Goal: Task Accomplishment & Management: Use online tool/utility

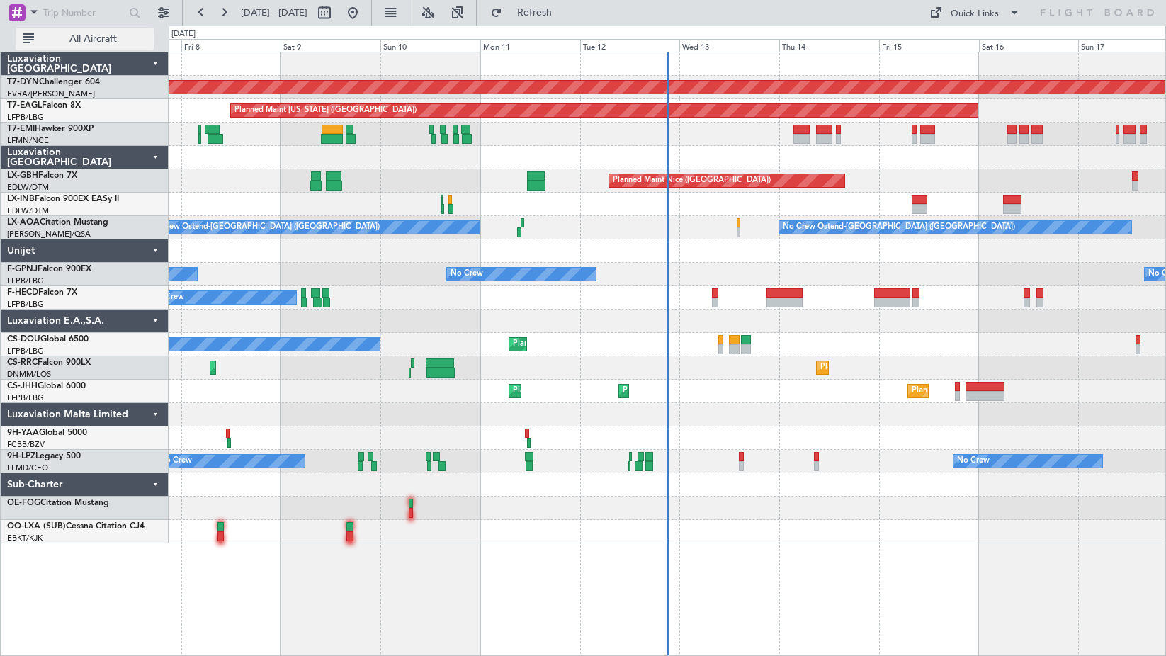
click at [60, 31] on button "All Aircraft" at bounding box center [85, 39] width 138 height 23
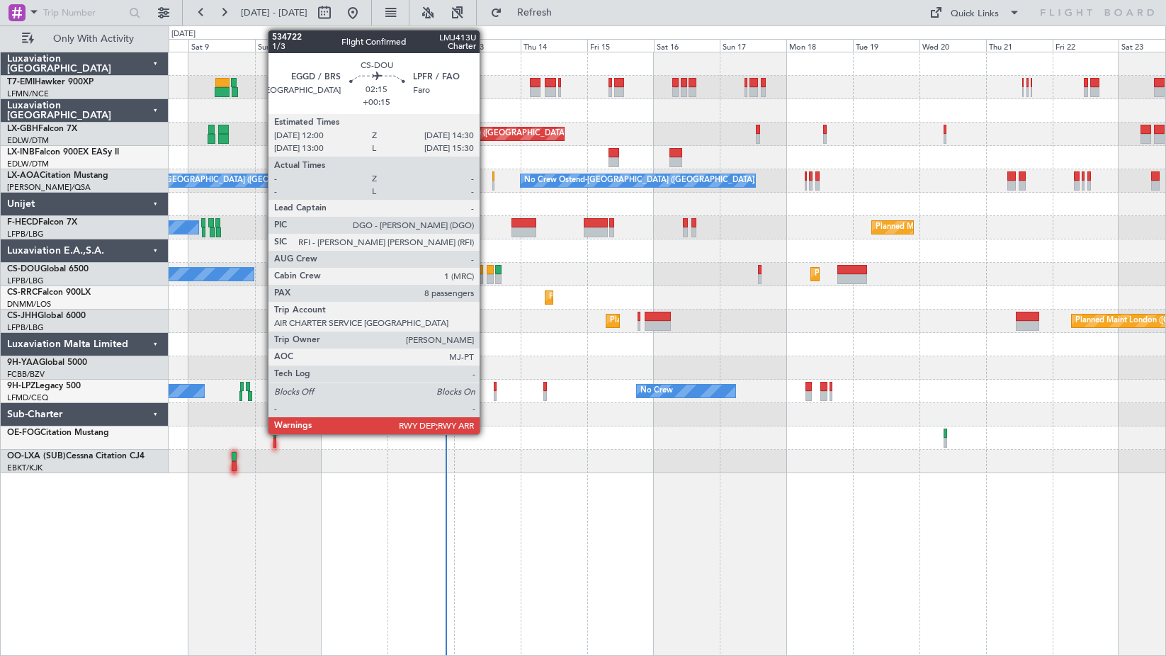
click at [490, 276] on div at bounding box center [490, 279] width 7 height 10
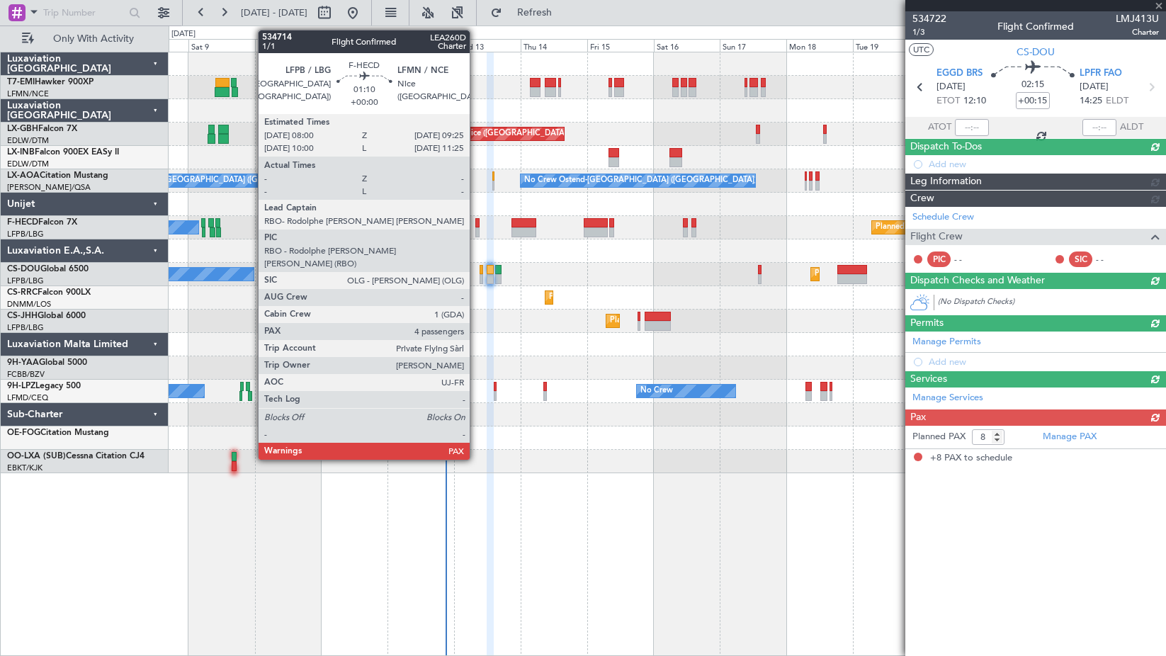
click at [476, 222] on div at bounding box center [477, 223] width 4 height 10
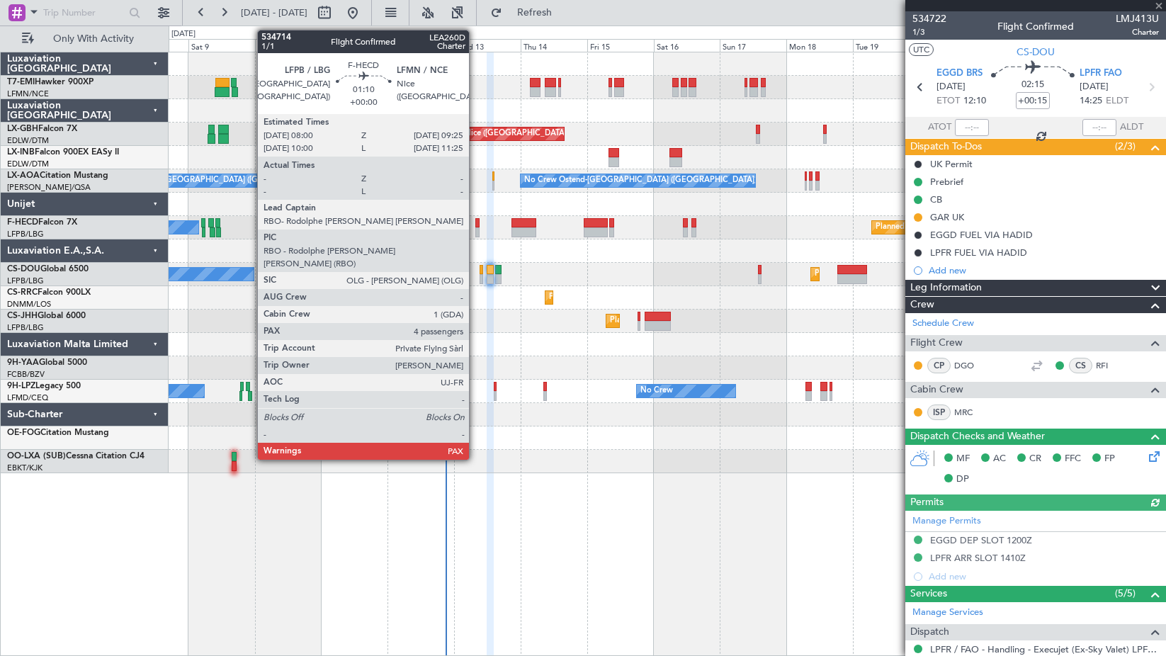
type input "5"
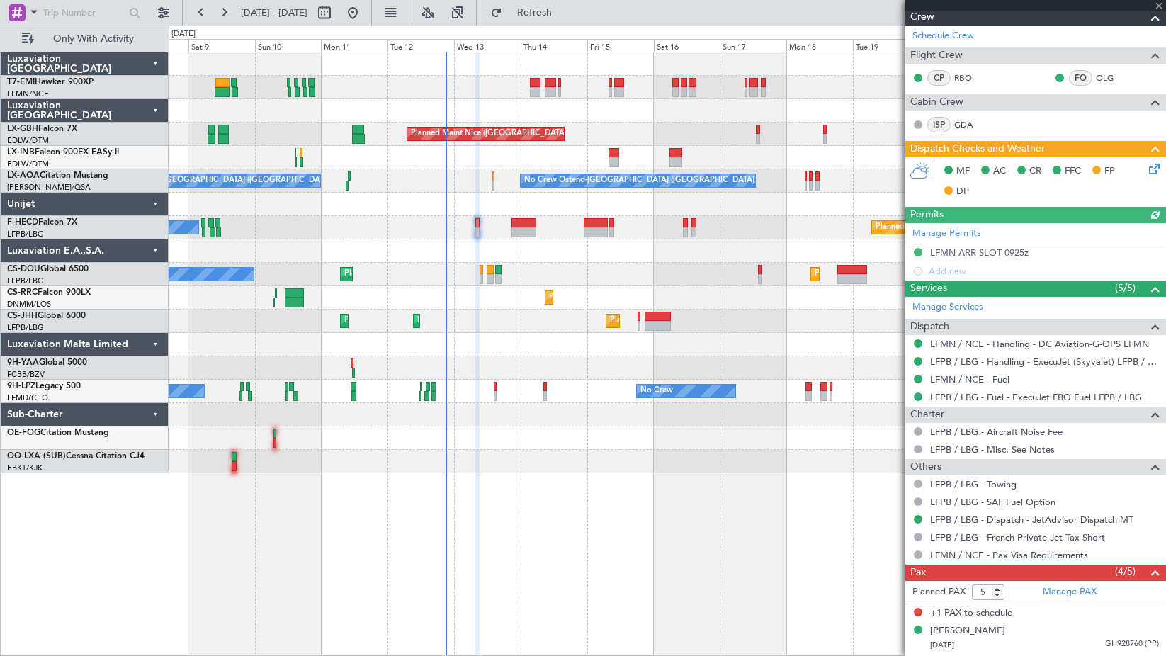
scroll to position [345, 0]
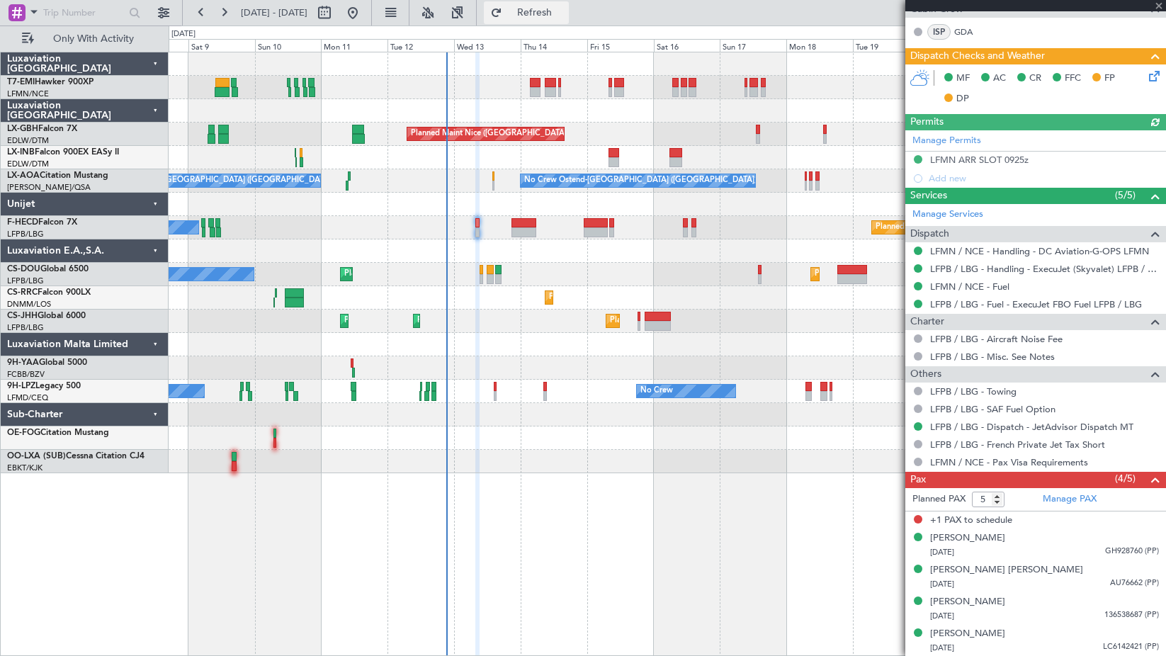
click at [569, 19] on button "Refresh" at bounding box center [526, 12] width 85 height 23
drag, startPoint x: 108, startPoint y: 13, endPoint x: 74, endPoint y: 10, distance: 34.9
click at [108, 13] on input "text" at bounding box center [83, 12] width 81 height 21
paste input "534714"
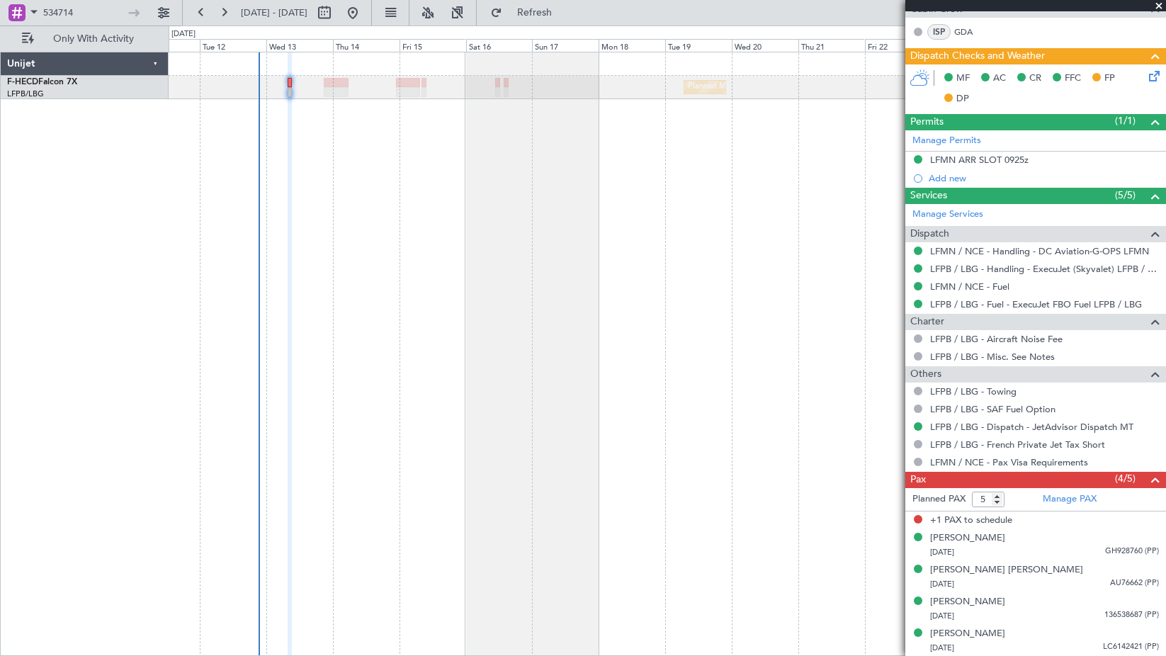
click at [350, 121] on div "Planned Maint Paris (Le Bourget) Planned Maint Paris (Le Bourget) No Crew No Cr…" at bounding box center [668, 354] width 998 height 604
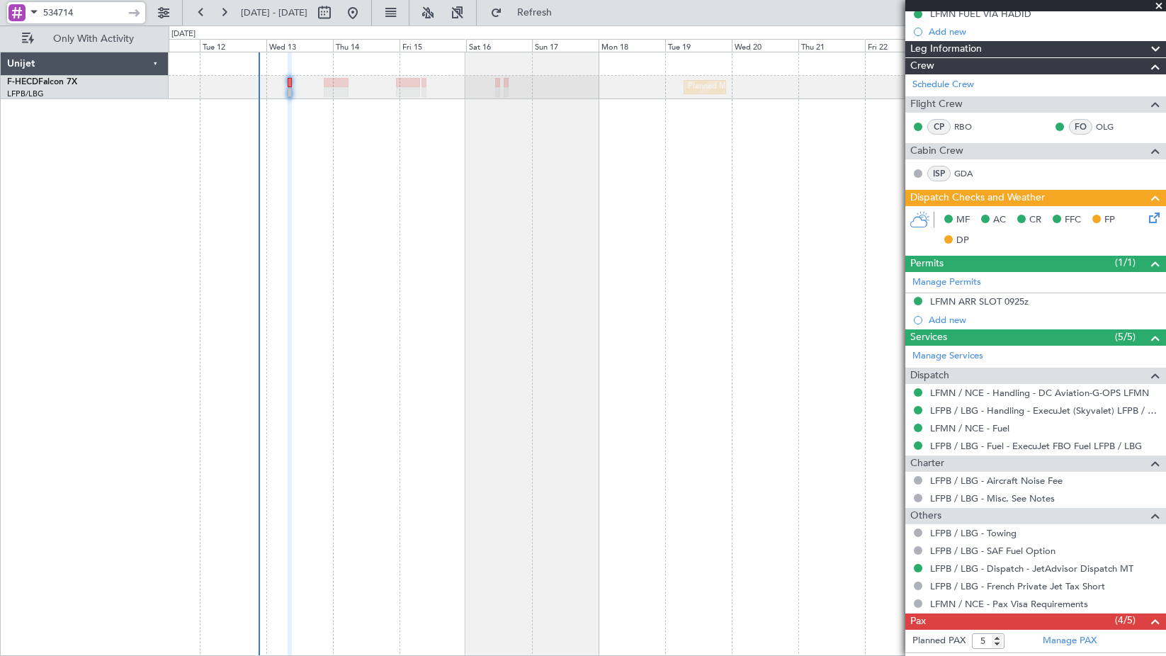
drag, startPoint x: 112, startPoint y: 14, endPoint x: 4, endPoint y: 17, distance: 108.4
click at [4, 17] on div "534714" at bounding box center [91, 13] width 182 height 26
type input "\"
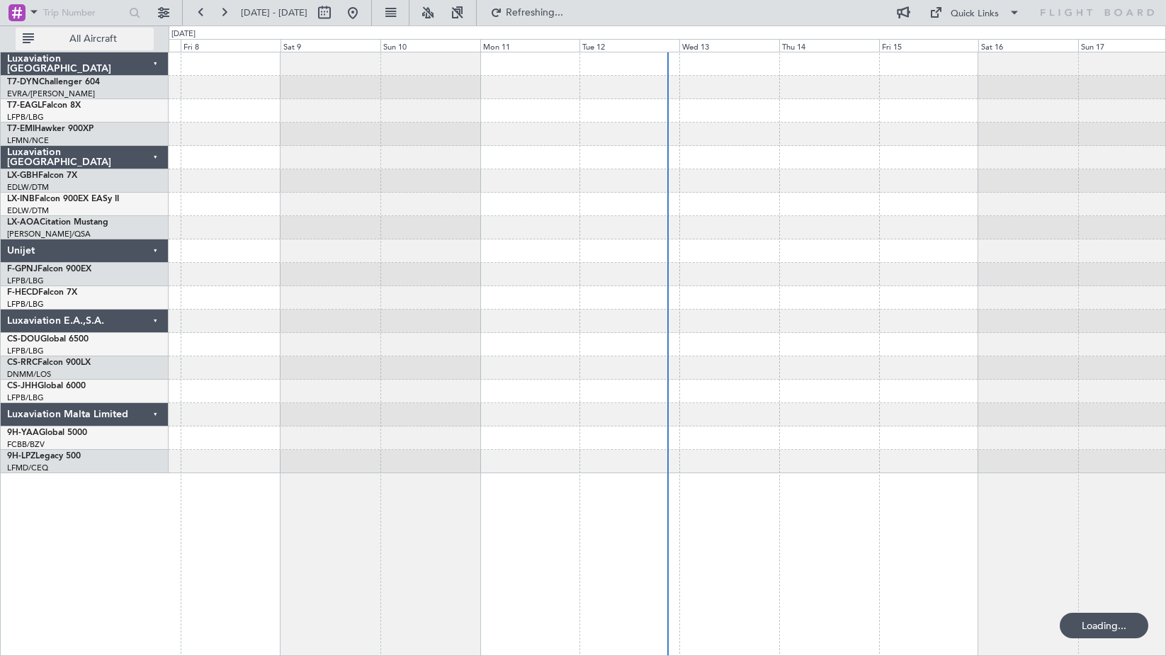
click at [81, 46] on button "All Aircraft" at bounding box center [85, 39] width 138 height 23
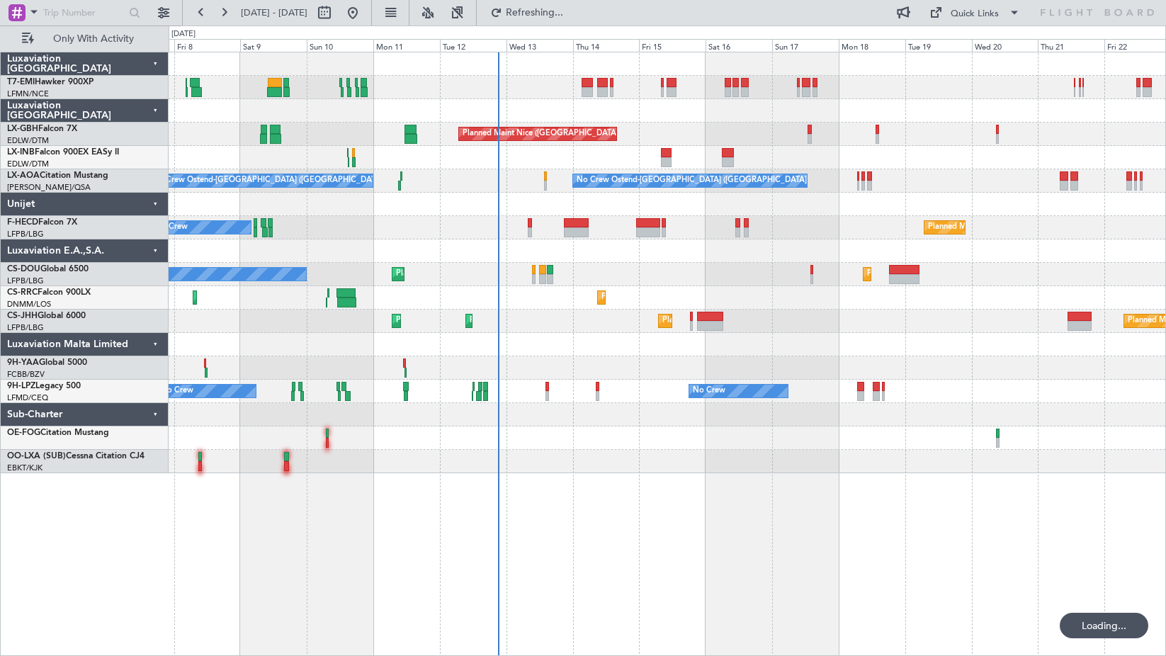
click at [378, 106] on div at bounding box center [667, 110] width 997 height 23
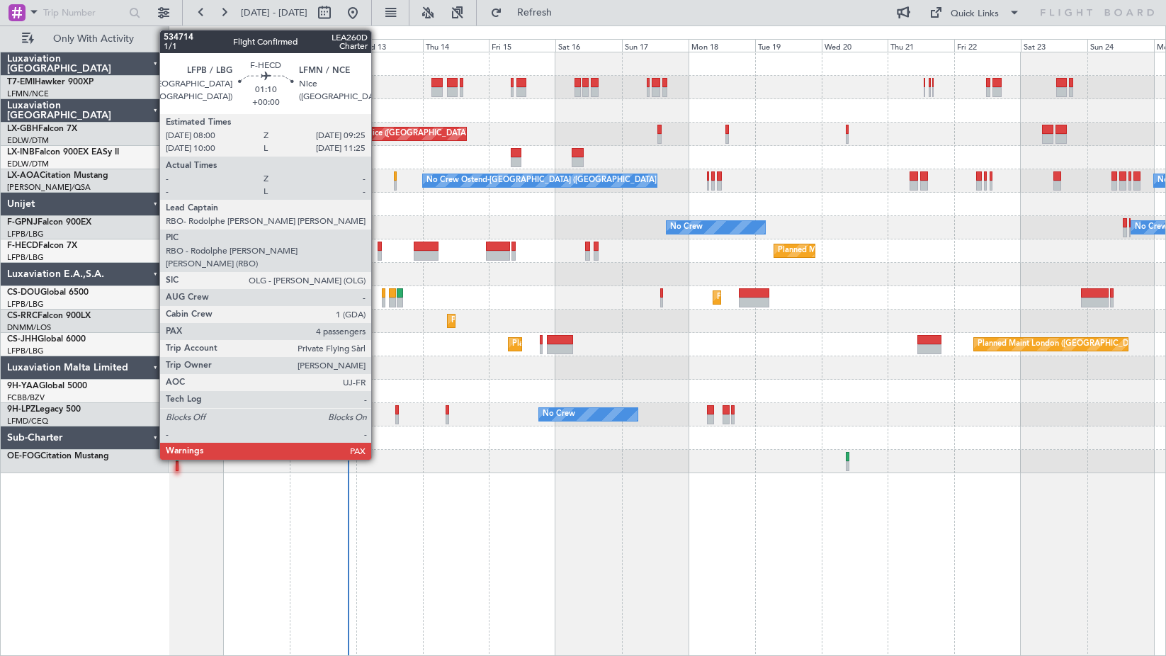
click at [378, 254] on div at bounding box center [380, 256] width 4 height 10
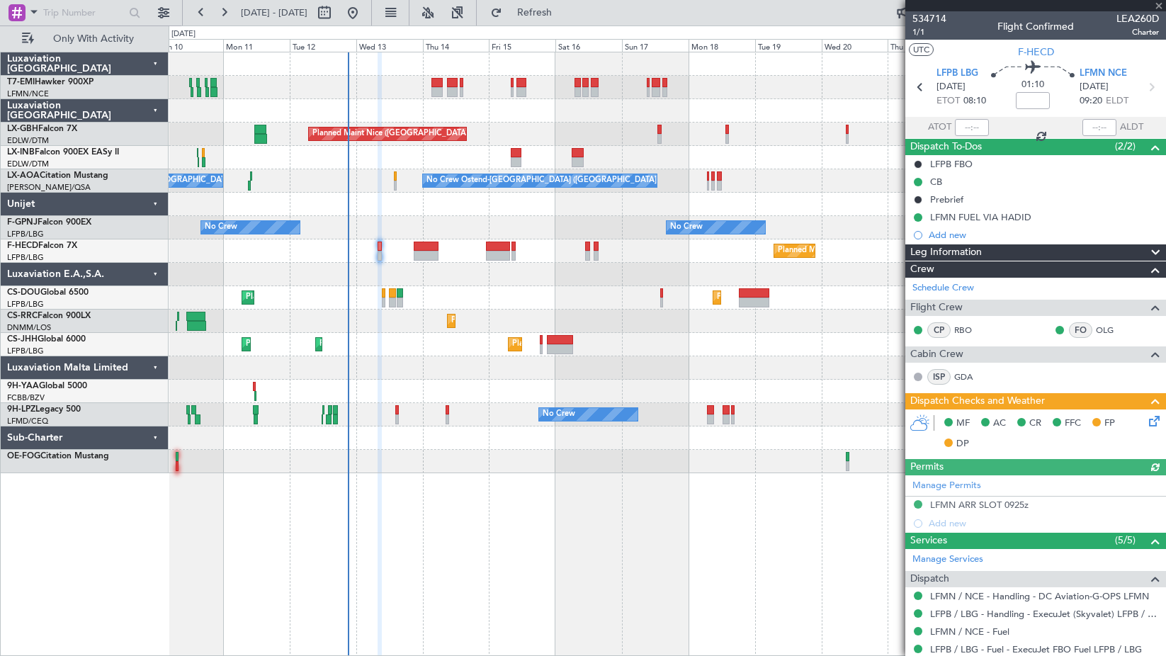
scroll to position [345, 0]
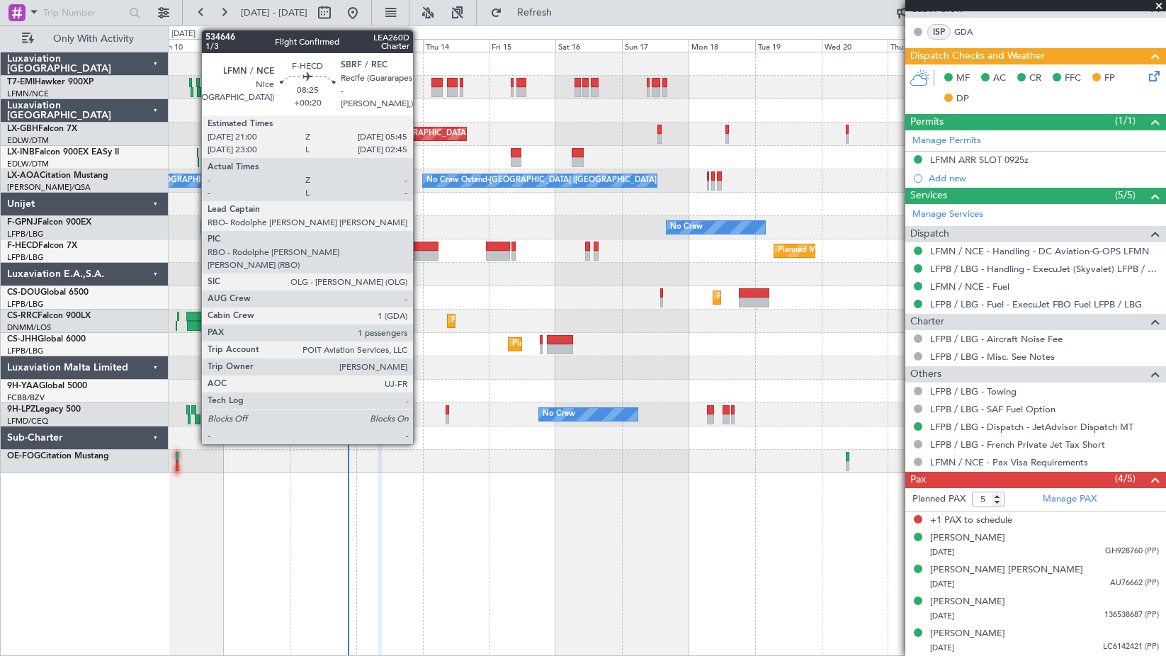
click at [427, 248] on div at bounding box center [426, 247] width 25 height 10
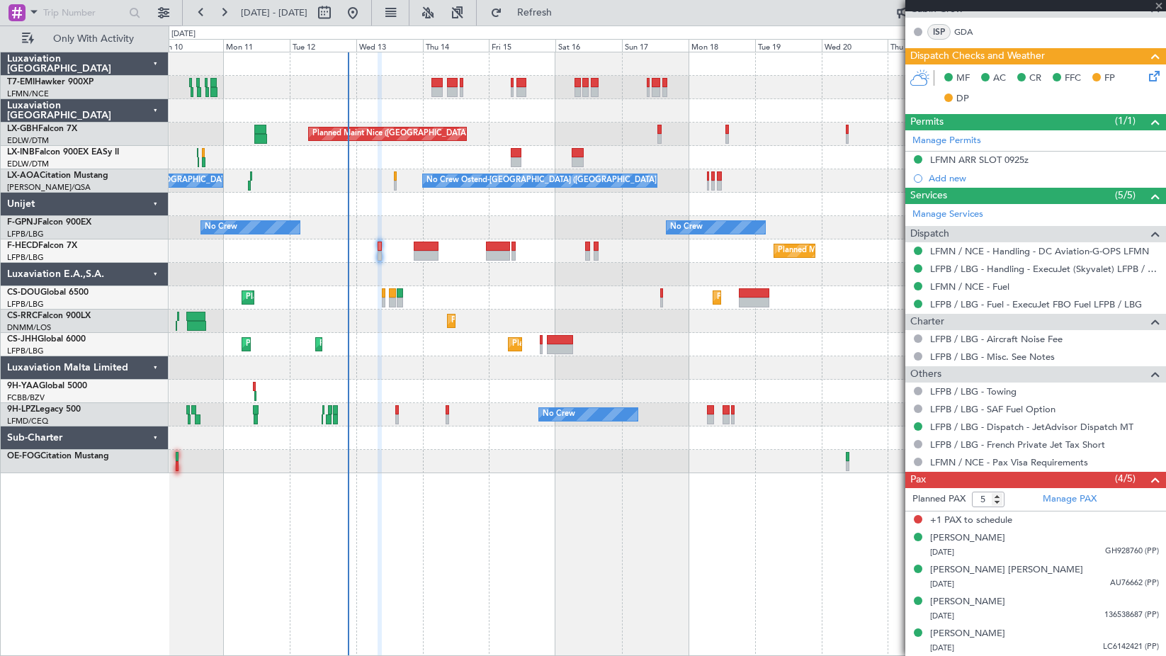
type input "+00:20"
type input "1"
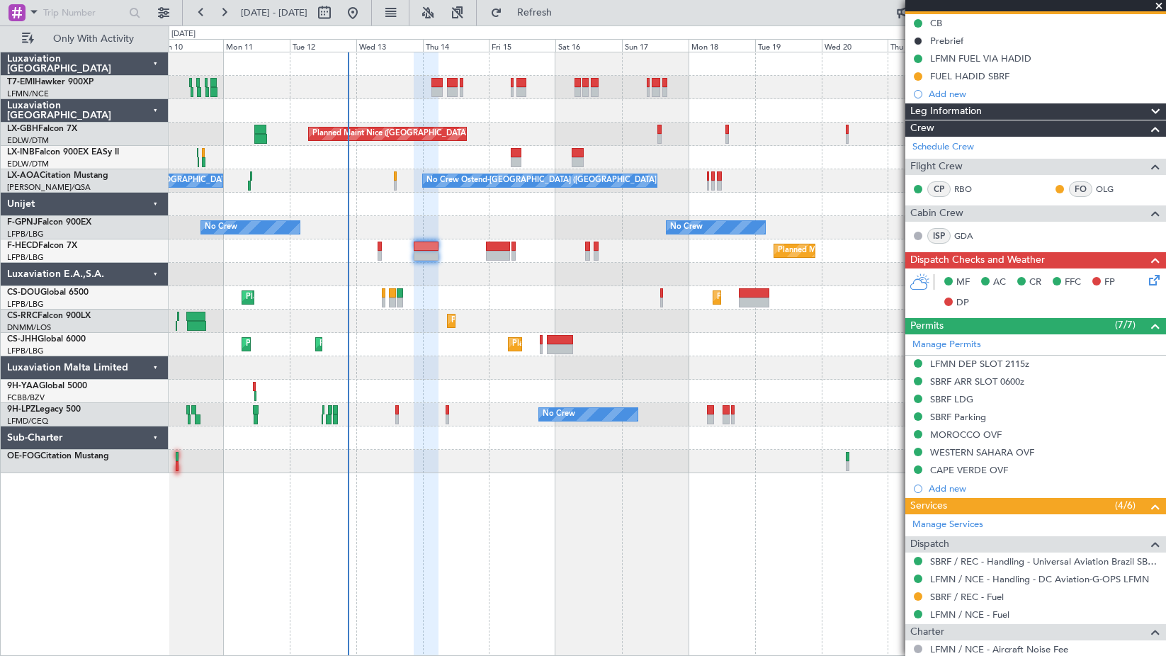
scroll to position [19, 0]
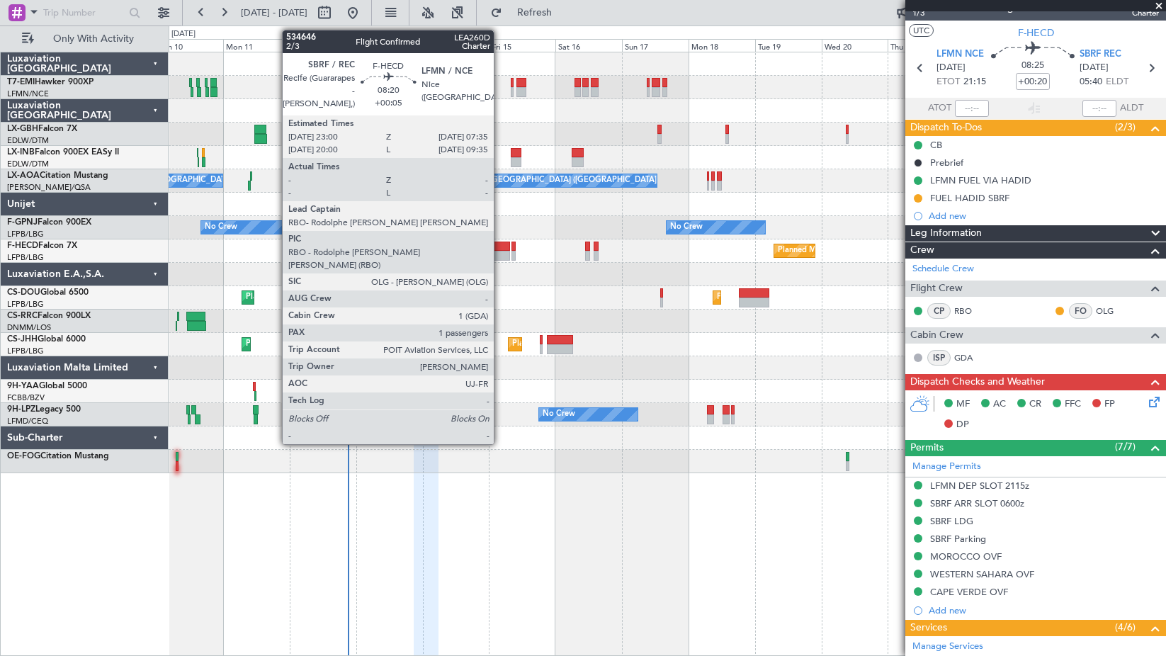
click at [500, 253] on div at bounding box center [498, 256] width 24 height 10
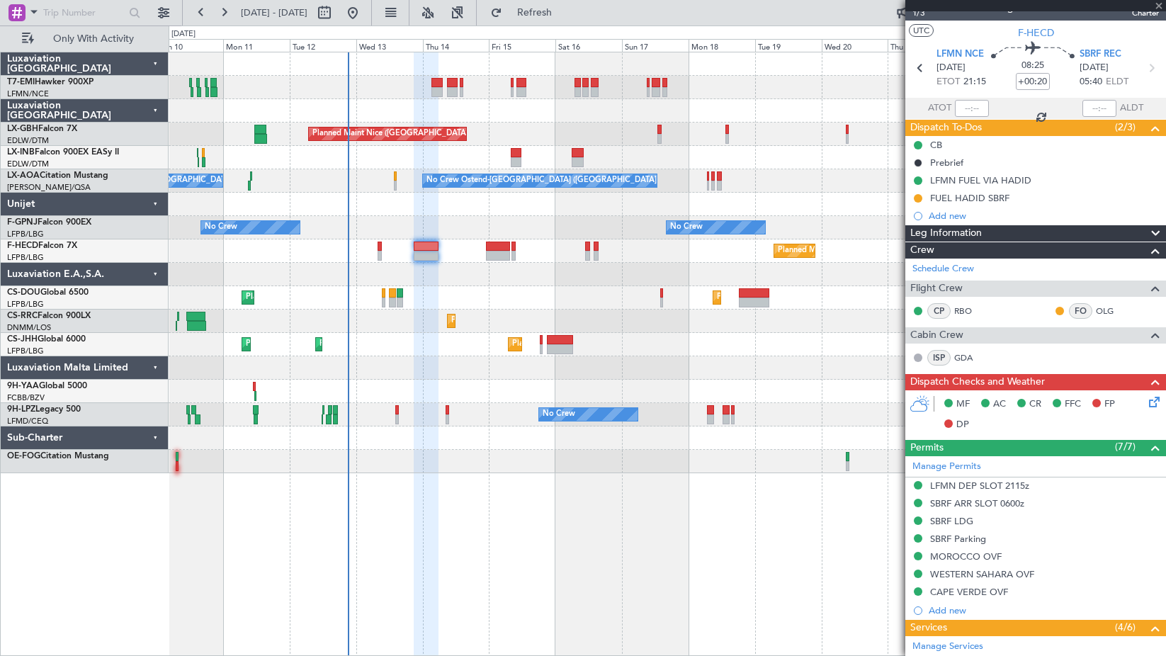
type input "+00:05"
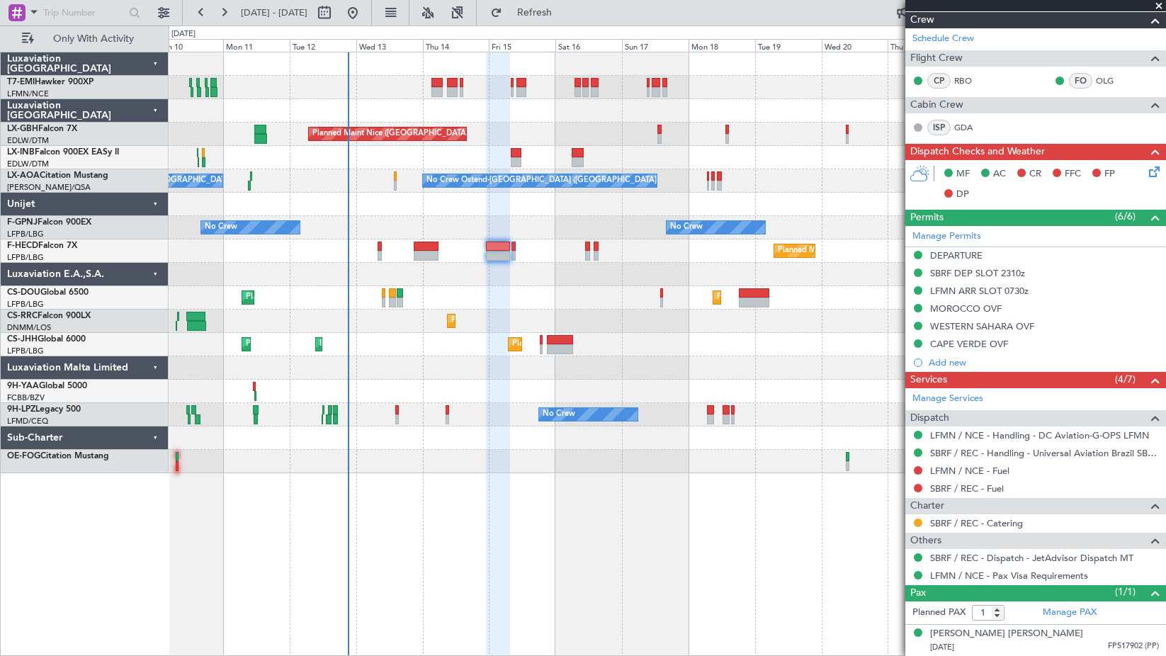
scroll to position [0, 0]
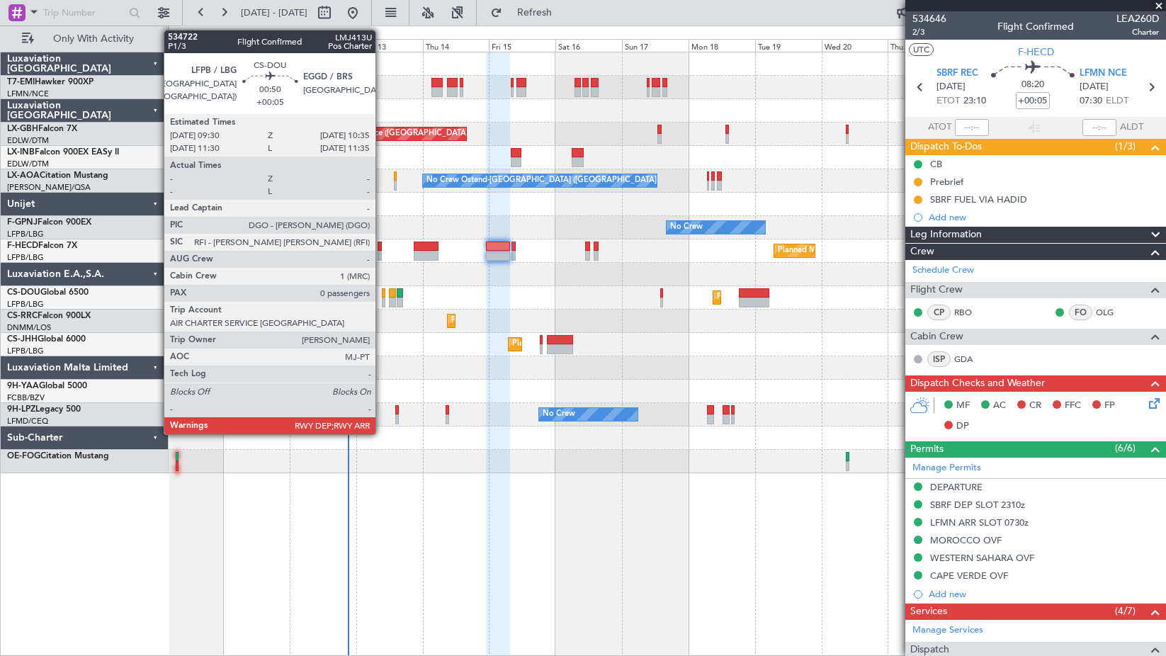
click at [382, 303] on div at bounding box center [384, 303] width 4 height 10
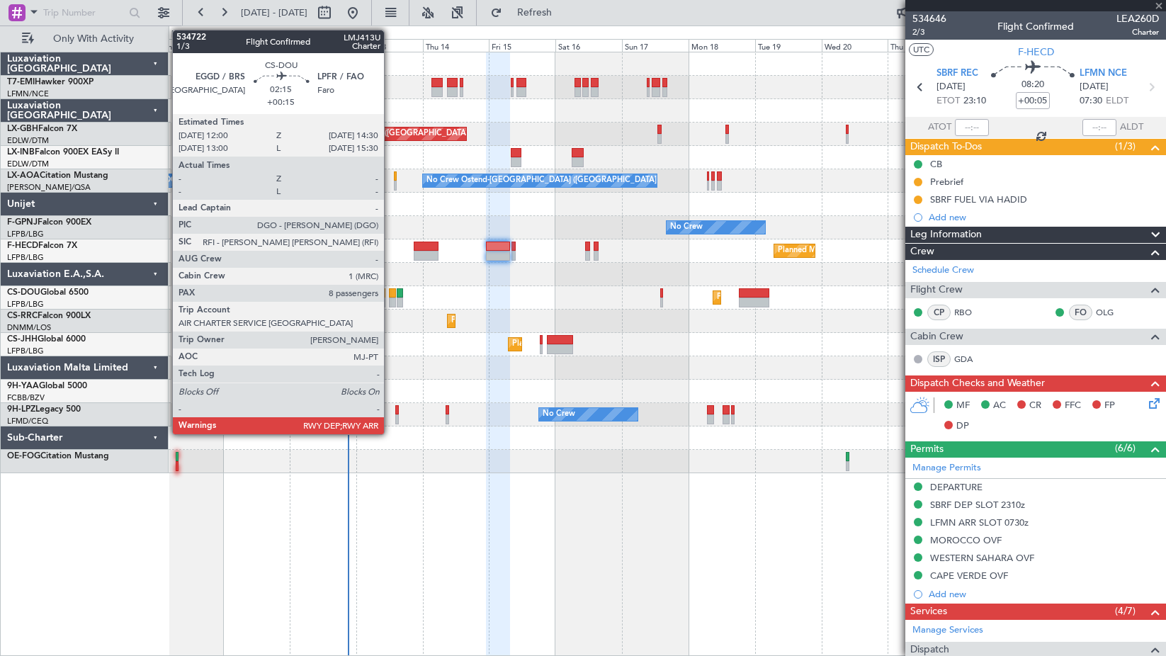
type input "0"
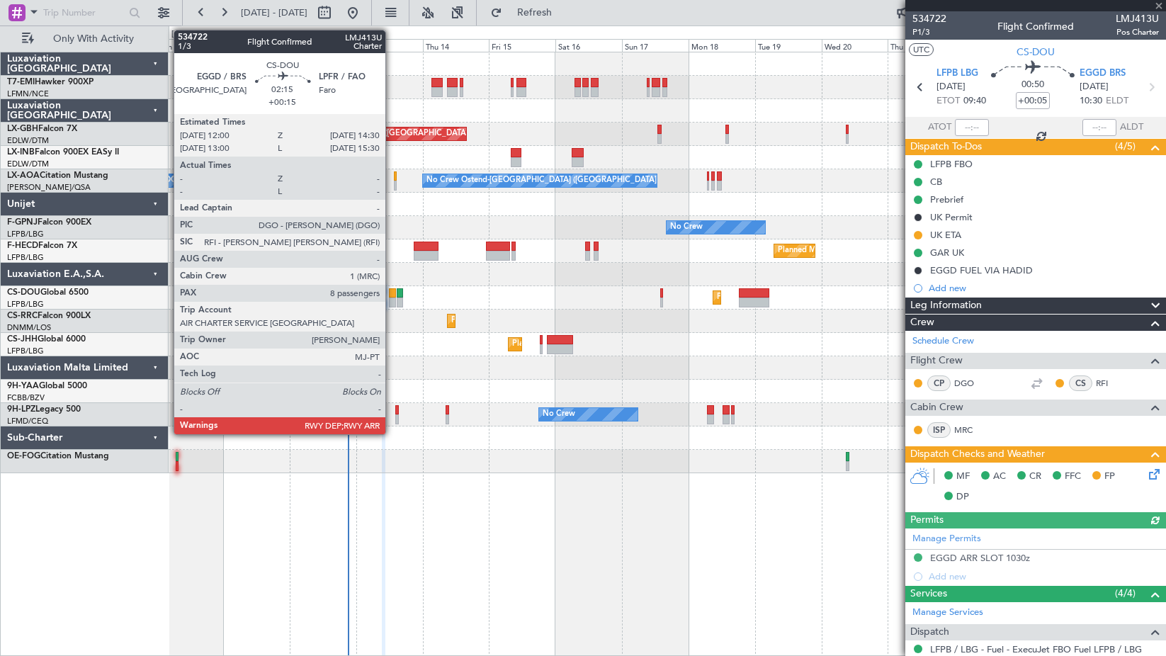
click at [392, 299] on div at bounding box center [392, 303] width 7 height 10
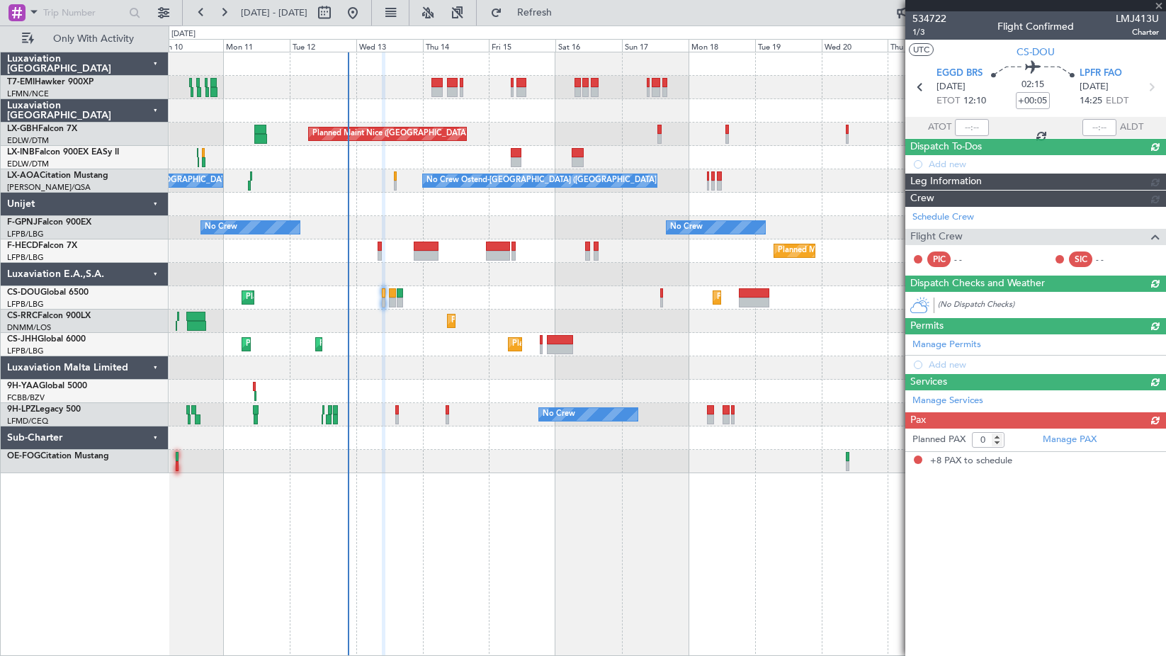
type input "+00:15"
type input "8"
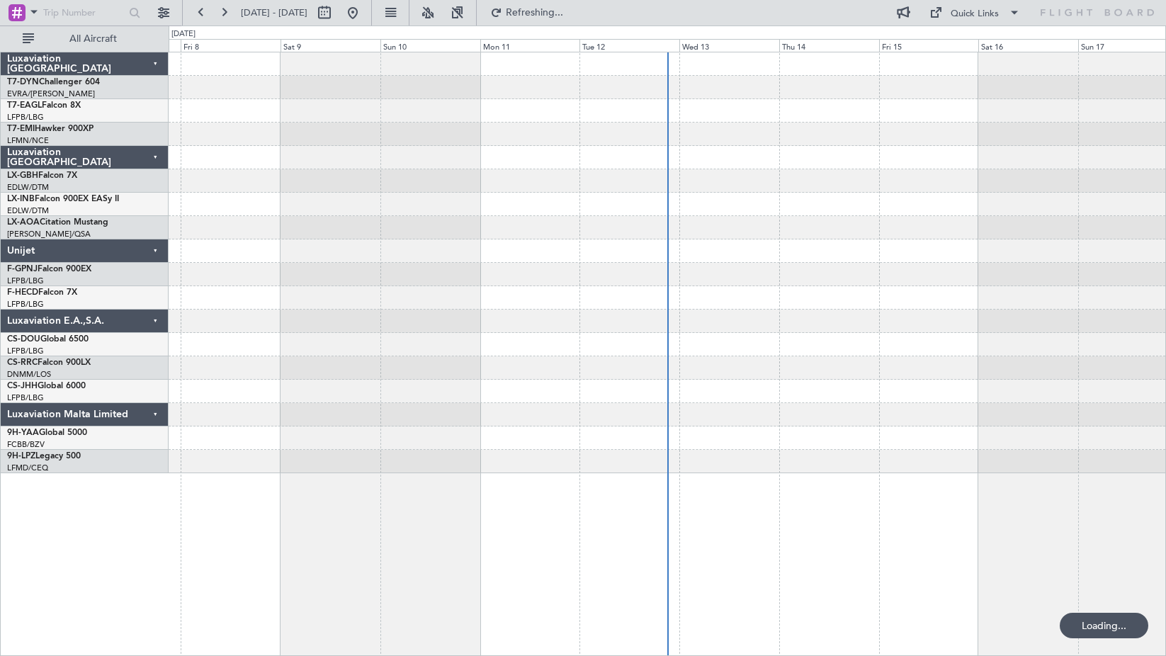
click at [95, 40] on span "All Aircraft" at bounding box center [93, 39] width 113 height 10
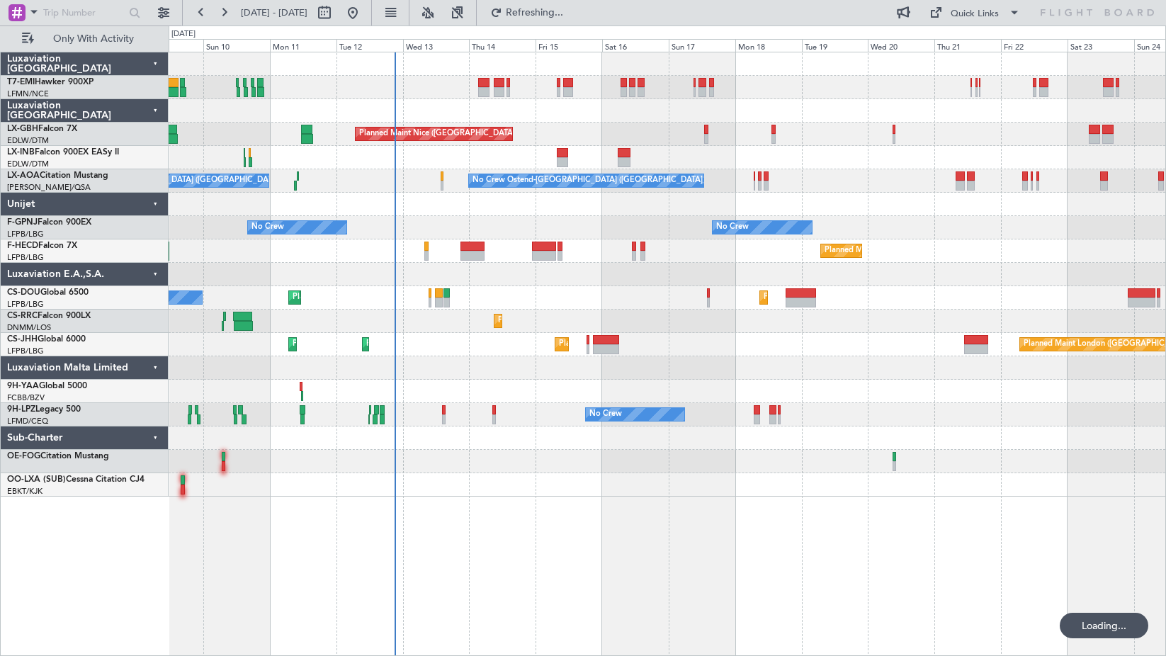
click at [381, 181] on div "No Crew Ostend-brugge (Ostend) No Crew Ostend-brugge (Ostend)" at bounding box center [667, 180] width 997 height 23
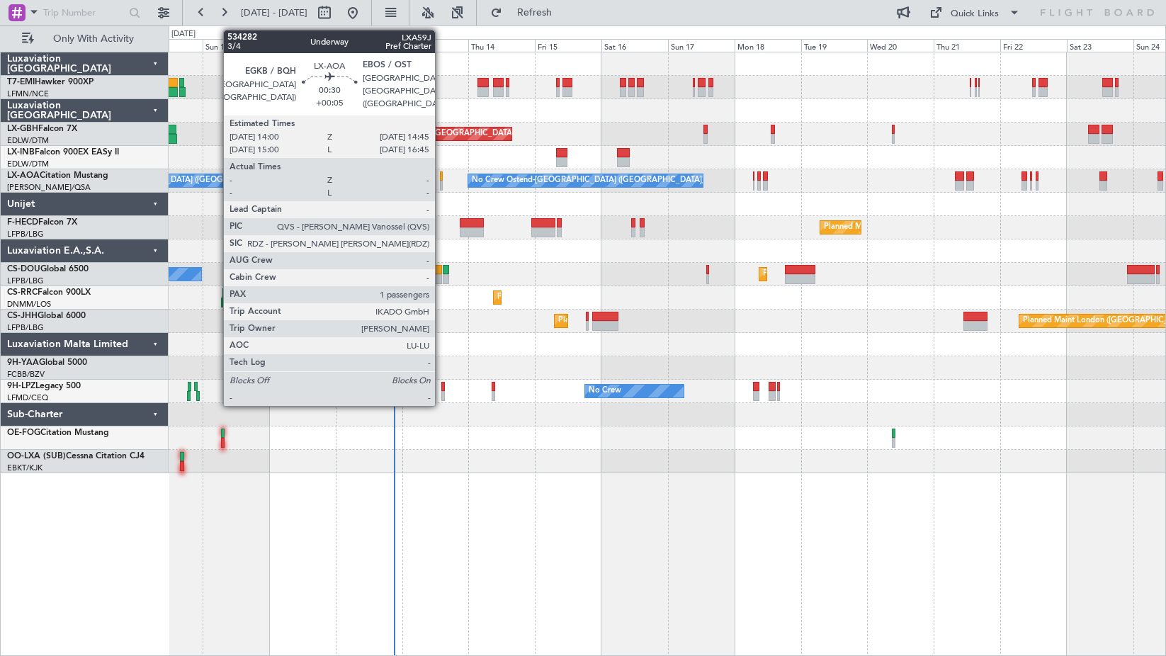
click at [441, 182] on div at bounding box center [441, 186] width 2 height 10
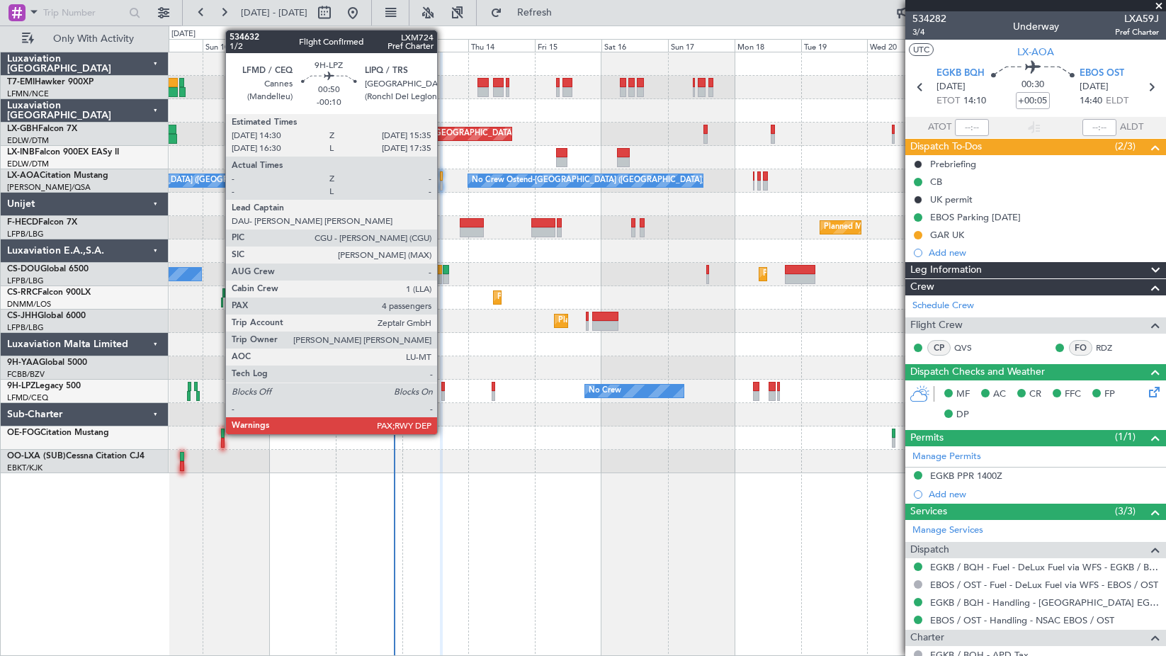
click at [444, 390] on div at bounding box center [443, 387] width 4 height 10
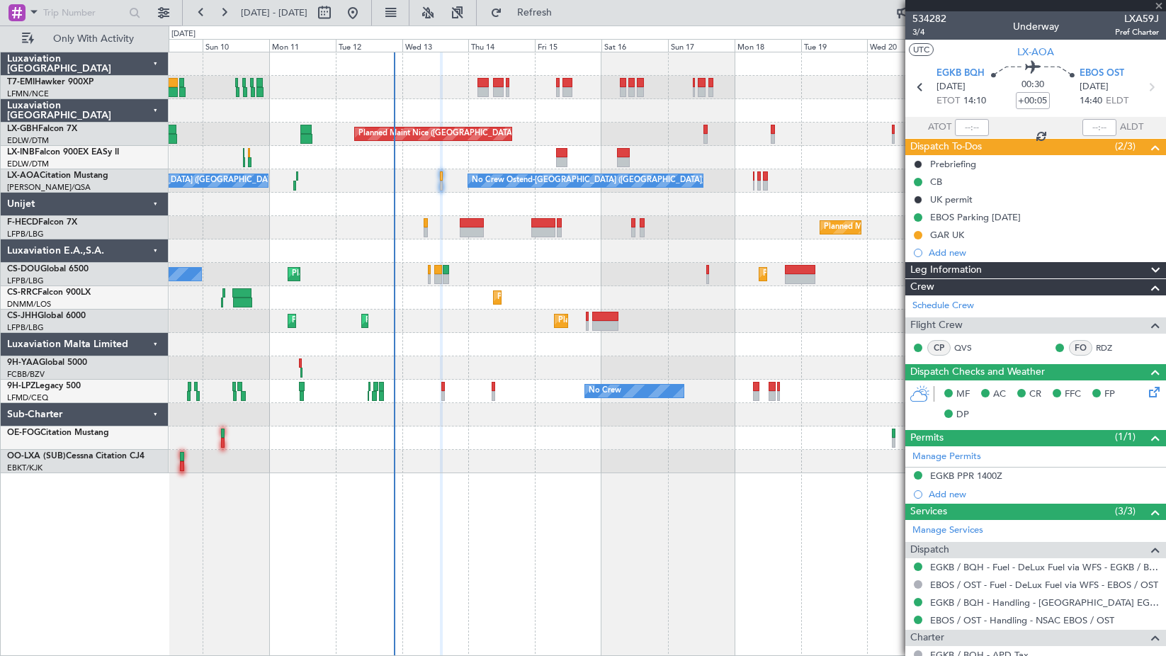
type input "-00:10"
type input "4"
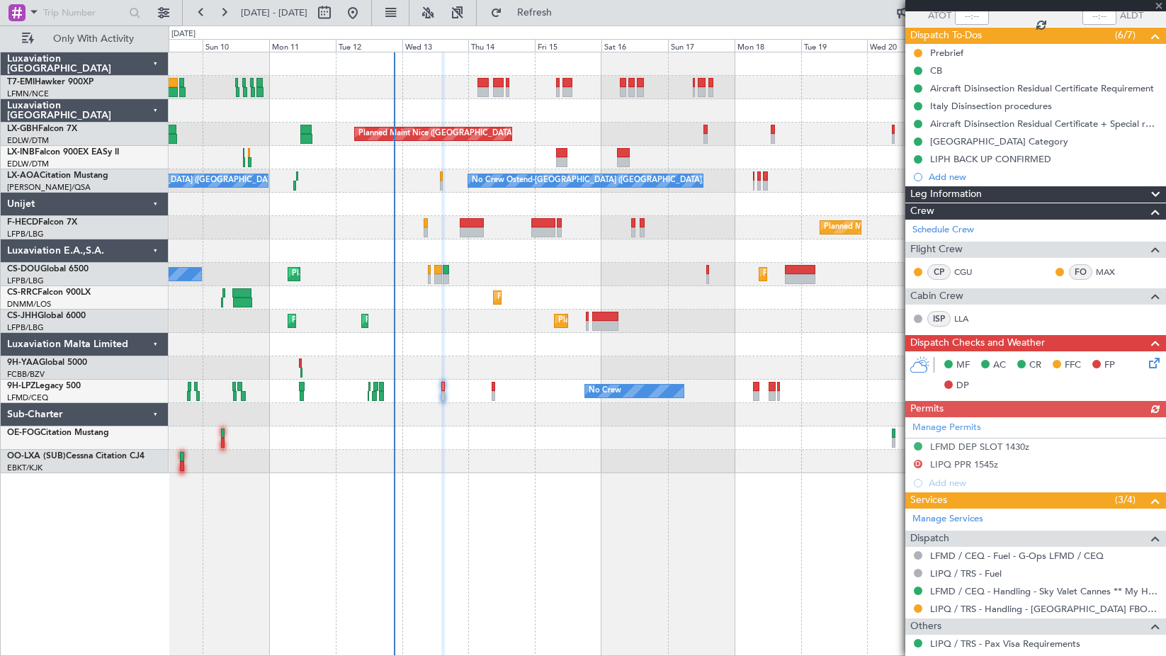
scroll to position [142, 0]
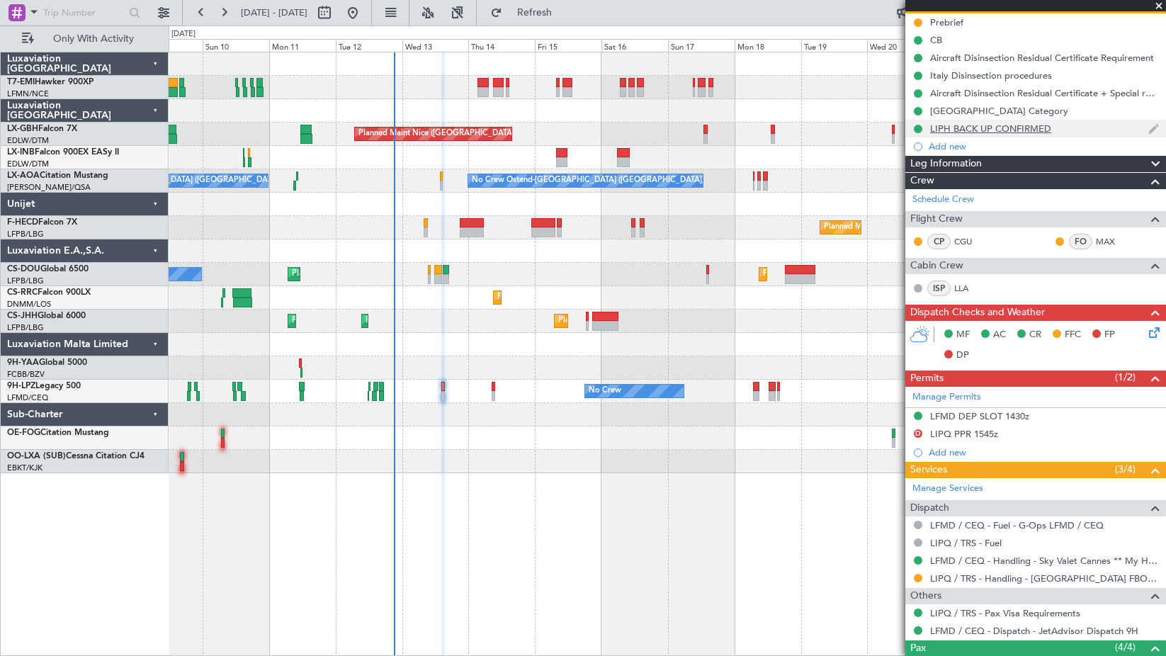
click at [1016, 124] on div "LIPH BACK UP CONFIRMED" at bounding box center [990, 129] width 121 height 12
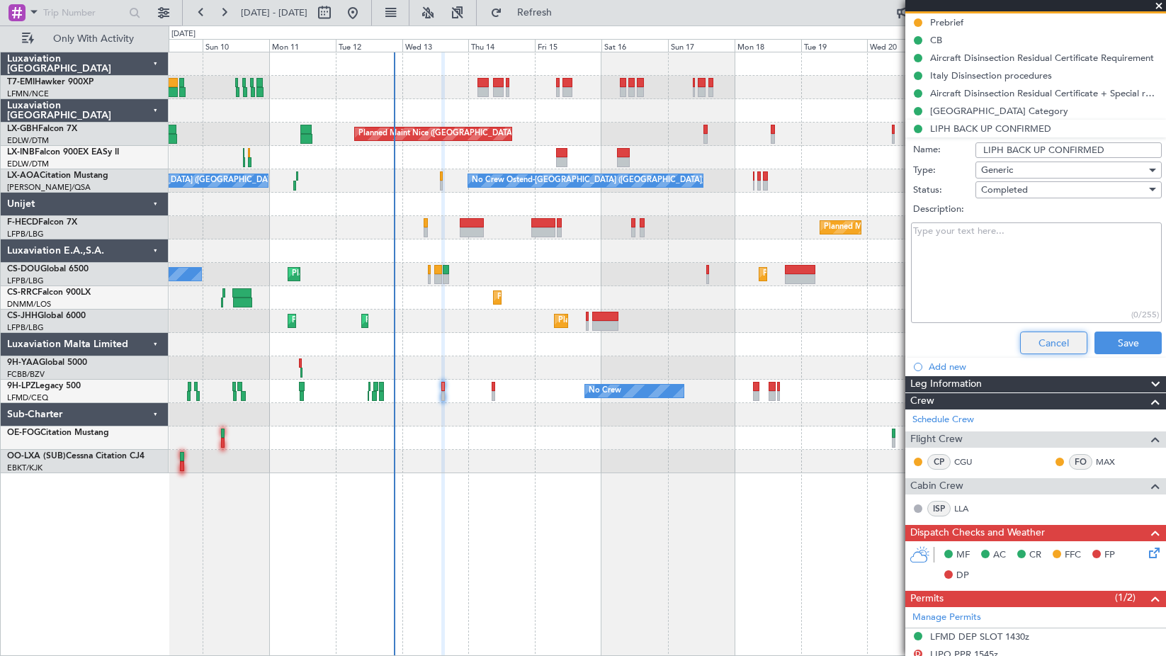
click at [1046, 342] on button "Cancel" at bounding box center [1053, 343] width 67 height 23
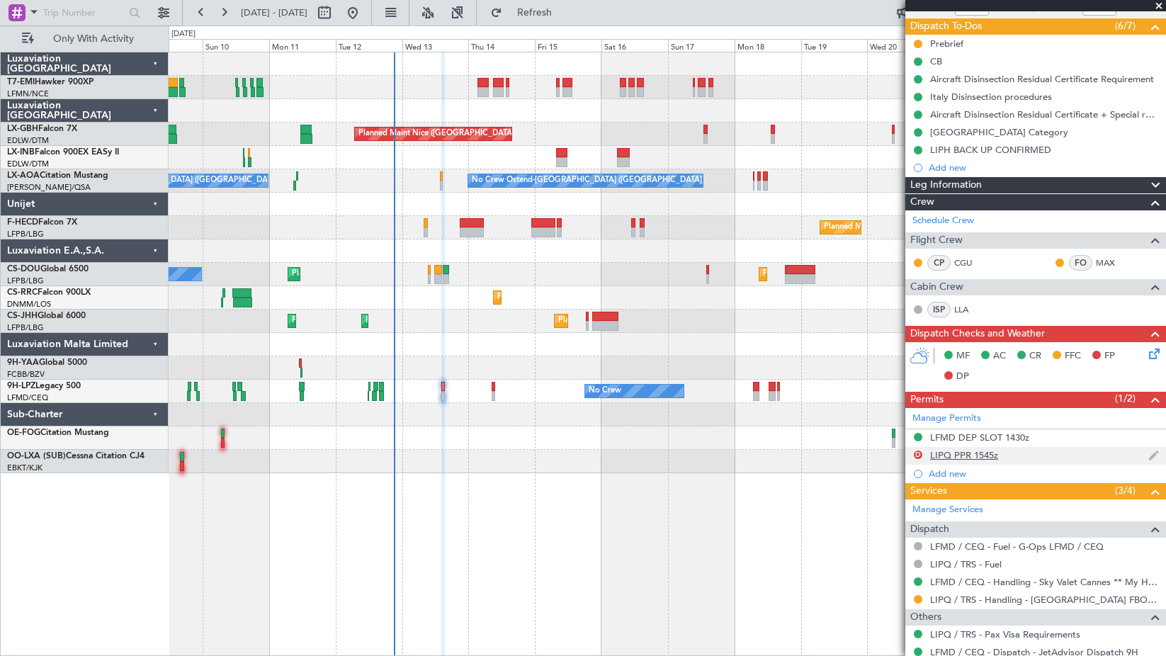
scroll to position [293, 0]
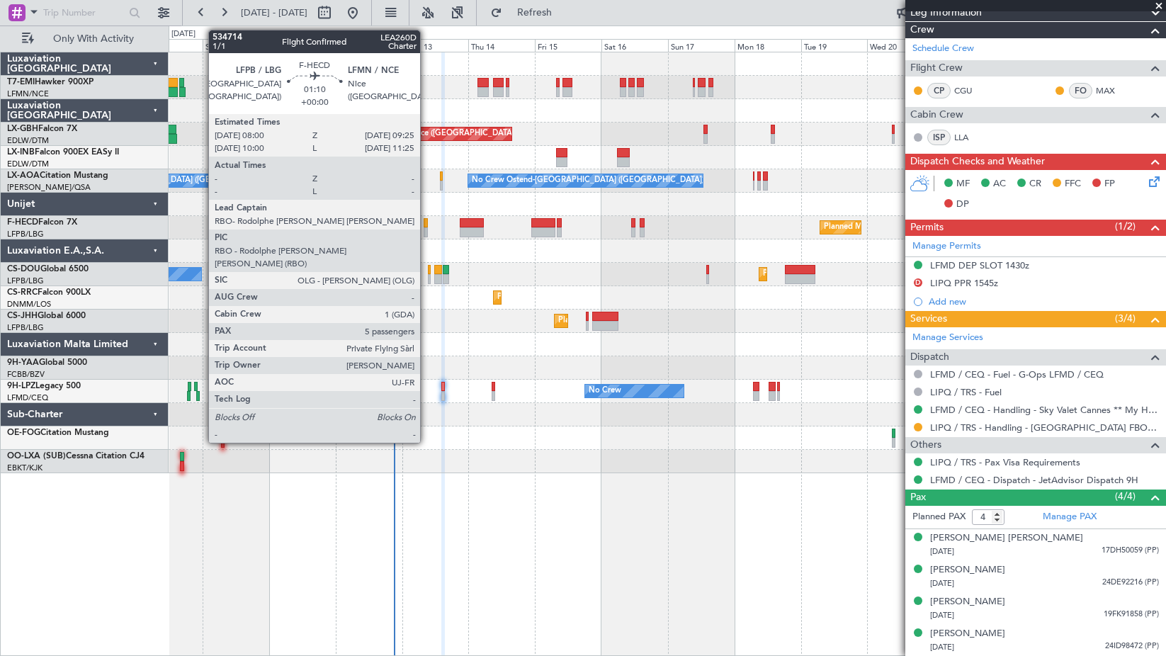
click at [427, 230] on div at bounding box center [426, 232] width 4 height 10
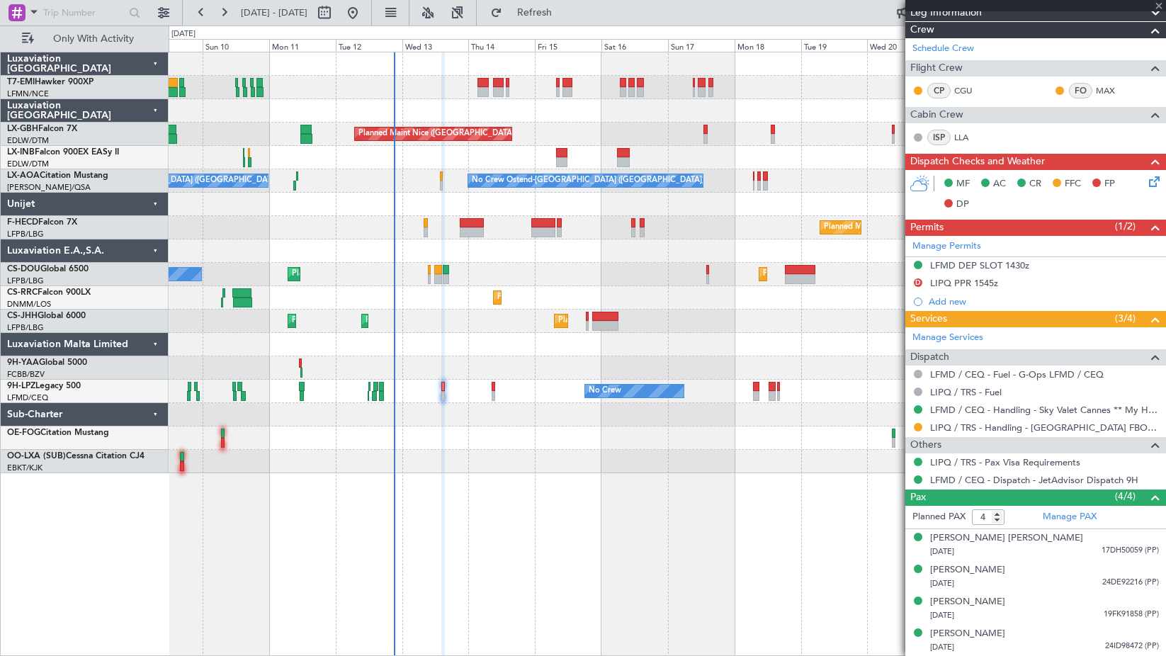
type input "5"
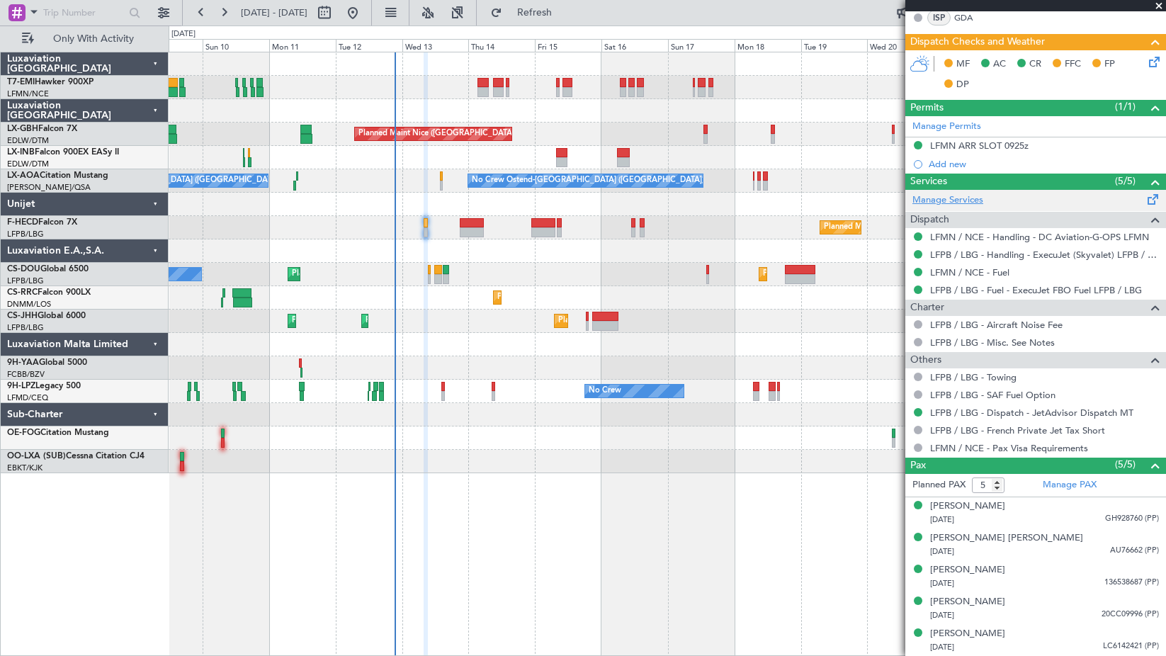
scroll to position [76, 0]
